Goal: Task Accomplishment & Management: Manage account settings

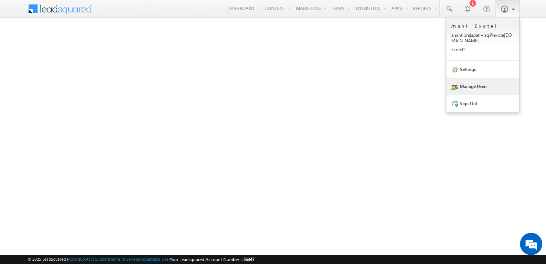
click at [460, 90] on link "Manage Users" at bounding box center [483, 86] width 73 height 17
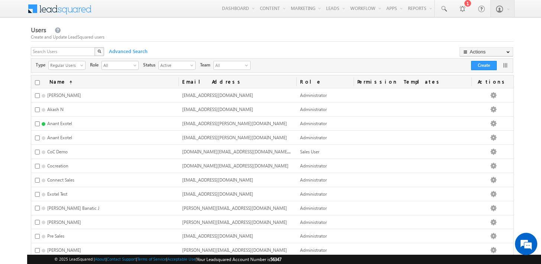
click at [228, 35] on div "Create and Update LeadSquared users" at bounding box center [272, 37] width 483 height 7
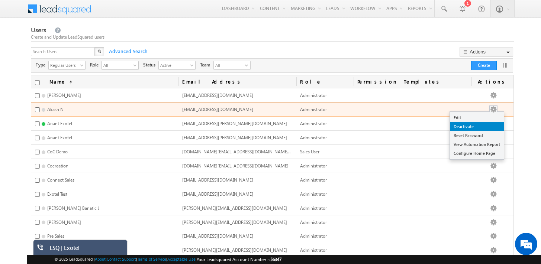
click at [479, 126] on link "Deactivate" at bounding box center [477, 126] width 54 height 9
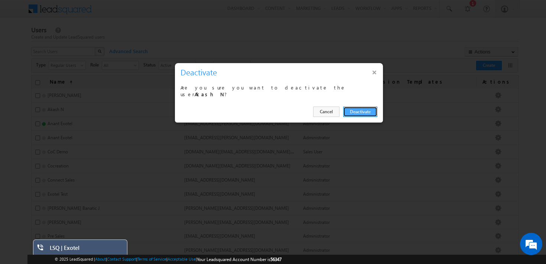
click at [355, 107] on button "Deactivate" at bounding box center [360, 112] width 34 height 10
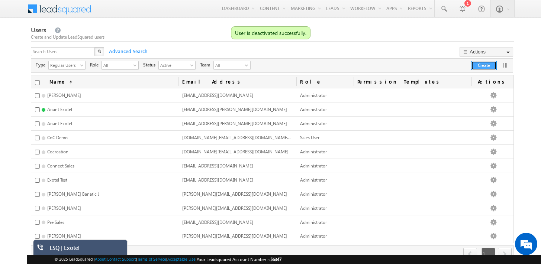
click at [491, 67] on button "Create" at bounding box center [484, 65] width 26 height 9
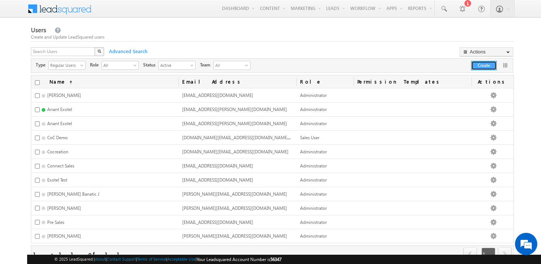
click at [478, 66] on button "Create" at bounding box center [484, 65] width 26 height 9
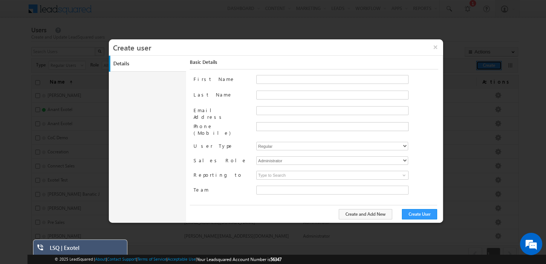
type input "baa8ffc0-1f4c-11ec-bdcc-02aca1b5f6dc"
click at [268, 78] on input "First Name" at bounding box center [332, 79] width 152 height 9
type input "Akash"
click at [269, 95] on input "Last Name" at bounding box center [332, 95] width 152 height 9
type input "N"
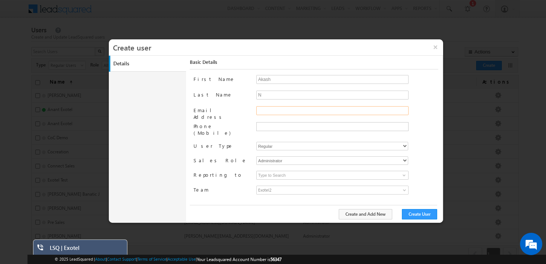
click at [263, 110] on input "Email Address" at bounding box center [332, 110] width 152 height 9
click at [283, 111] on input "akash.n+lsq@exotel.in" at bounding box center [332, 110] width 152 height 9
click at [285, 127] on input "text" at bounding box center [332, 126] width 149 height 6
click at [283, 110] on input "akash.n+lsq@exotel.in" at bounding box center [332, 110] width 152 height 9
type input "akash.n+lsq123@exotel.in"
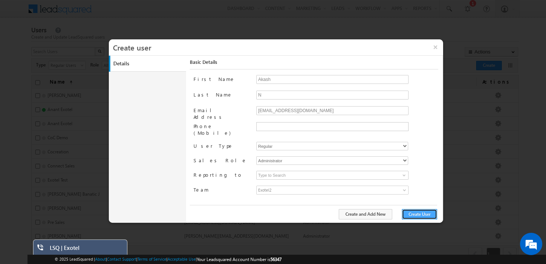
click at [426, 214] on button "Create User" at bounding box center [419, 214] width 35 height 10
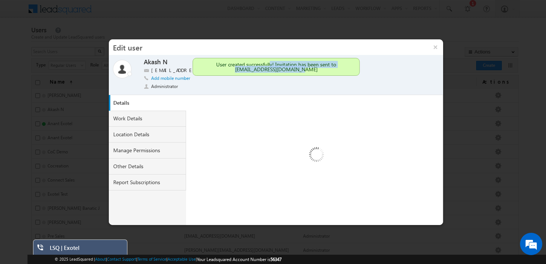
drag, startPoint x: 271, startPoint y: 63, endPoint x: 320, endPoint y: 72, distance: 50.3
click at [320, 72] on div "User created successfully! Invitation has been sent to akash.n+lsq123@exotel.in" at bounding box center [276, 67] width 167 height 18
drag, startPoint x: 320, startPoint y: 72, endPoint x: 201, endPoint y: 58, distance: 119.7
click at [201, 58] on div "User created successfully! Invitation has been sent to akash.n+lsq123@exotel.in" at bounding box center [276, 67] width 167 height 18
